Goal: Information Seeking & Learning: Check status

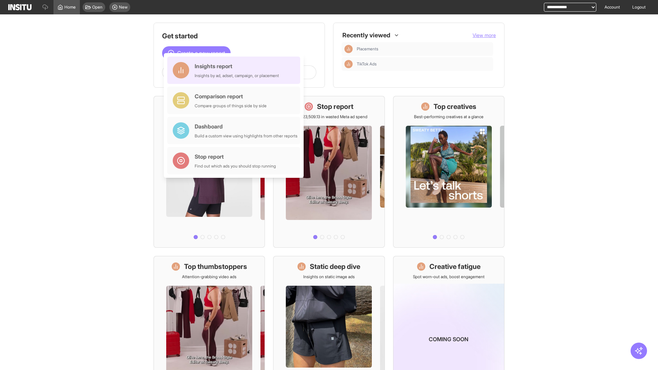
click at [235, 70] on div "Insights report Insights by ad, adset, campaign, or placement" at bounding box center [237, 70] width 84 height 16
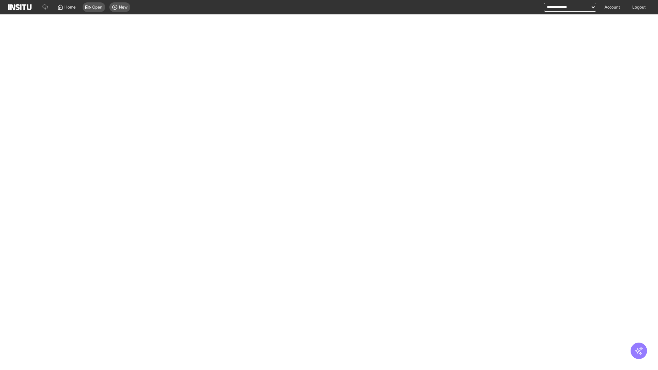
select select "**"
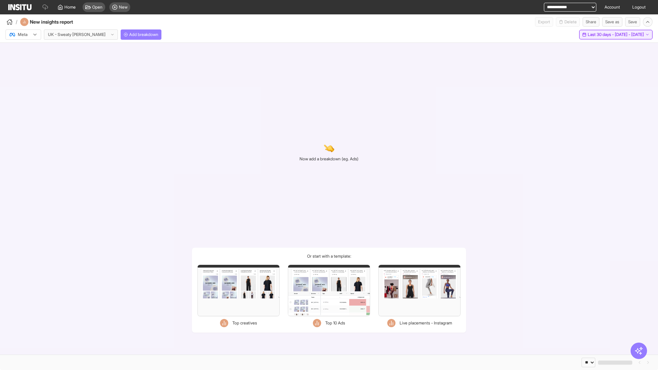
click at [601, 35] on span "Last 30 days - [DATE] - [DATE]" at bounding box center [615, 34] width 56 height 5
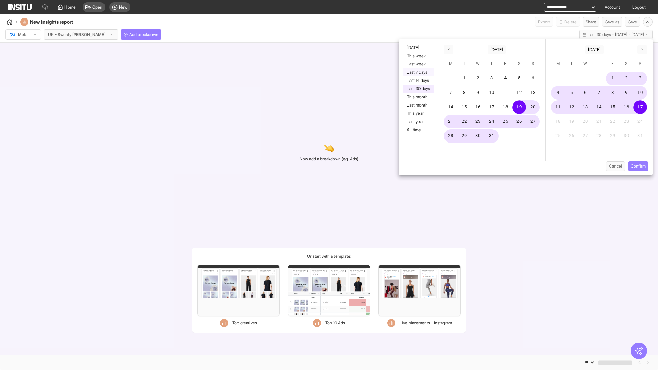
click at [417, 72] on button "Last 7 days" at bounding box center [418, 72] width 32 height 8
